Goal: Navigation & Orientation: Find specific page/section

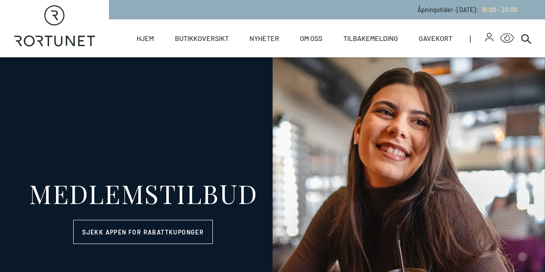
select select "NO"
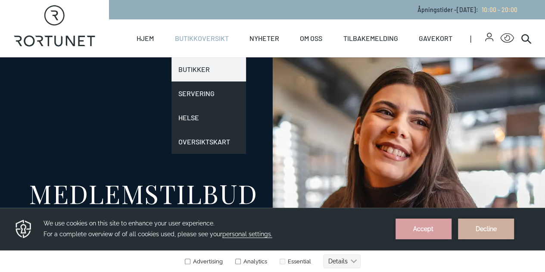
click at [196, 71] on link "Butikker" at bounding box center [208, 69] width 74 height 24
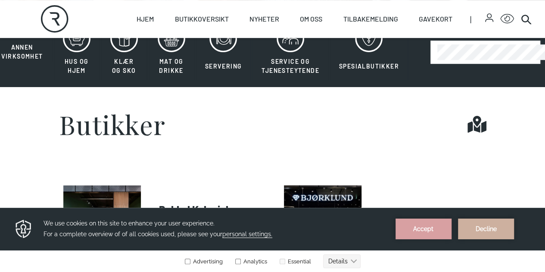
scroll to position [187, 0]
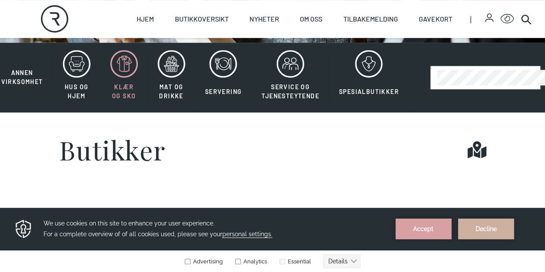
click at [123, 78] on icon at bounding box center [124, 64] width 28 height 28
click at [422, 230] on button "Accept" at bounding box center [423, 228] width 56 height 21
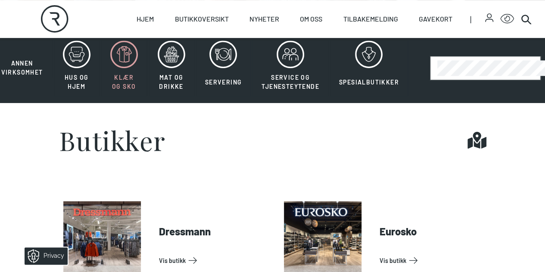
scroll to position [180, 0]
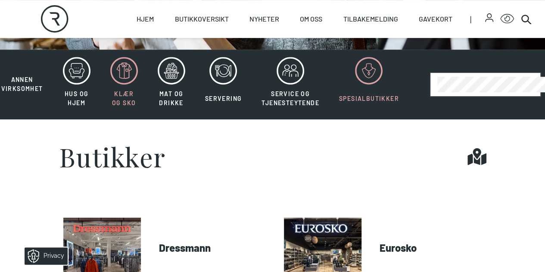
click at [363, 84] on icon at bounding box center [369, 71] width 28 height 28
